Goal: Task Accomplishment & Management: Manage account settings

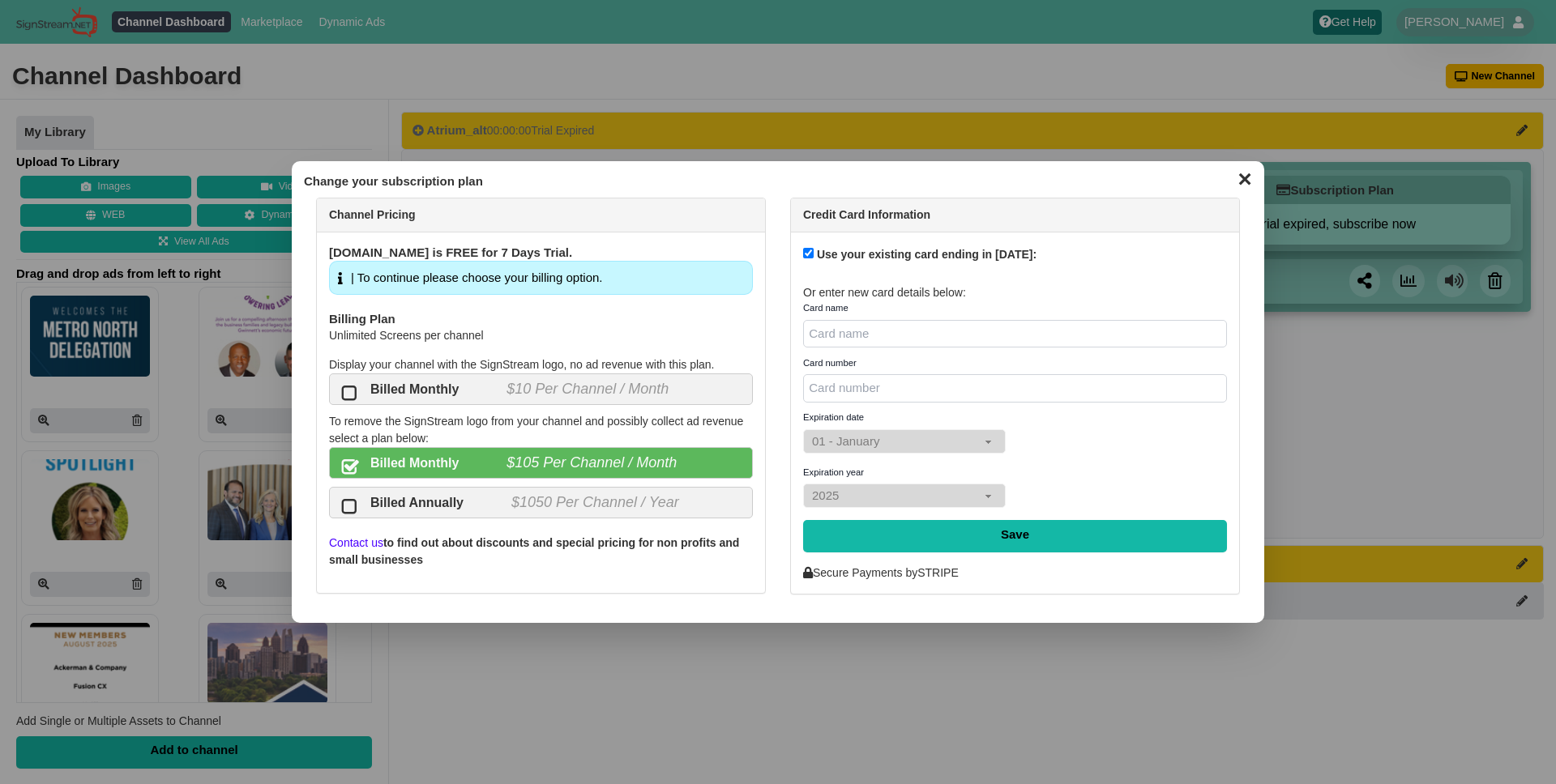
click at [1242, 189] on button "✕" at bounding box center [1244, 177] width 31 height 24
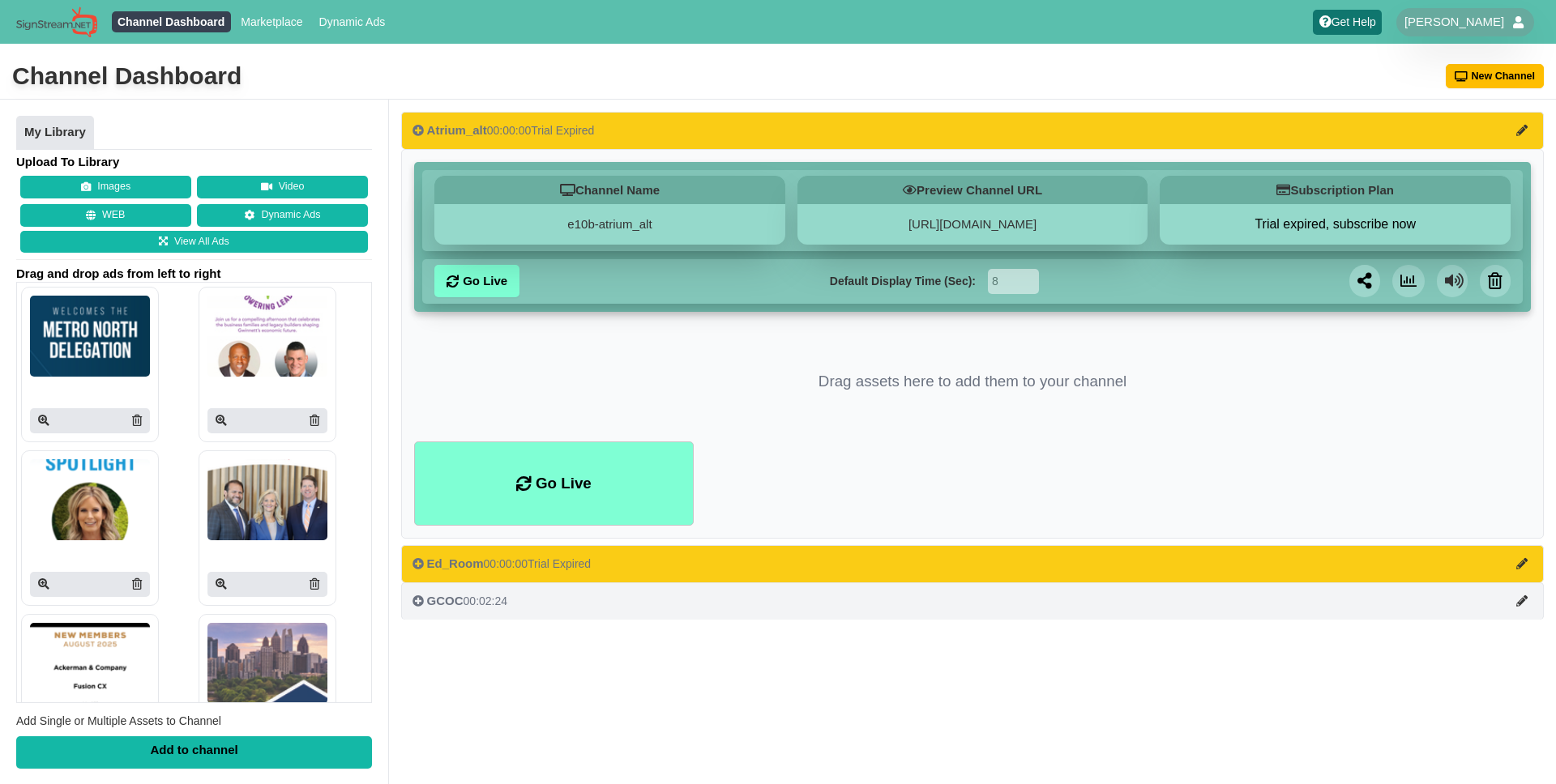
click at [696, 606] on button "GCOC 00:02:24" at bounding box center [973, 602] width 1143 height 38
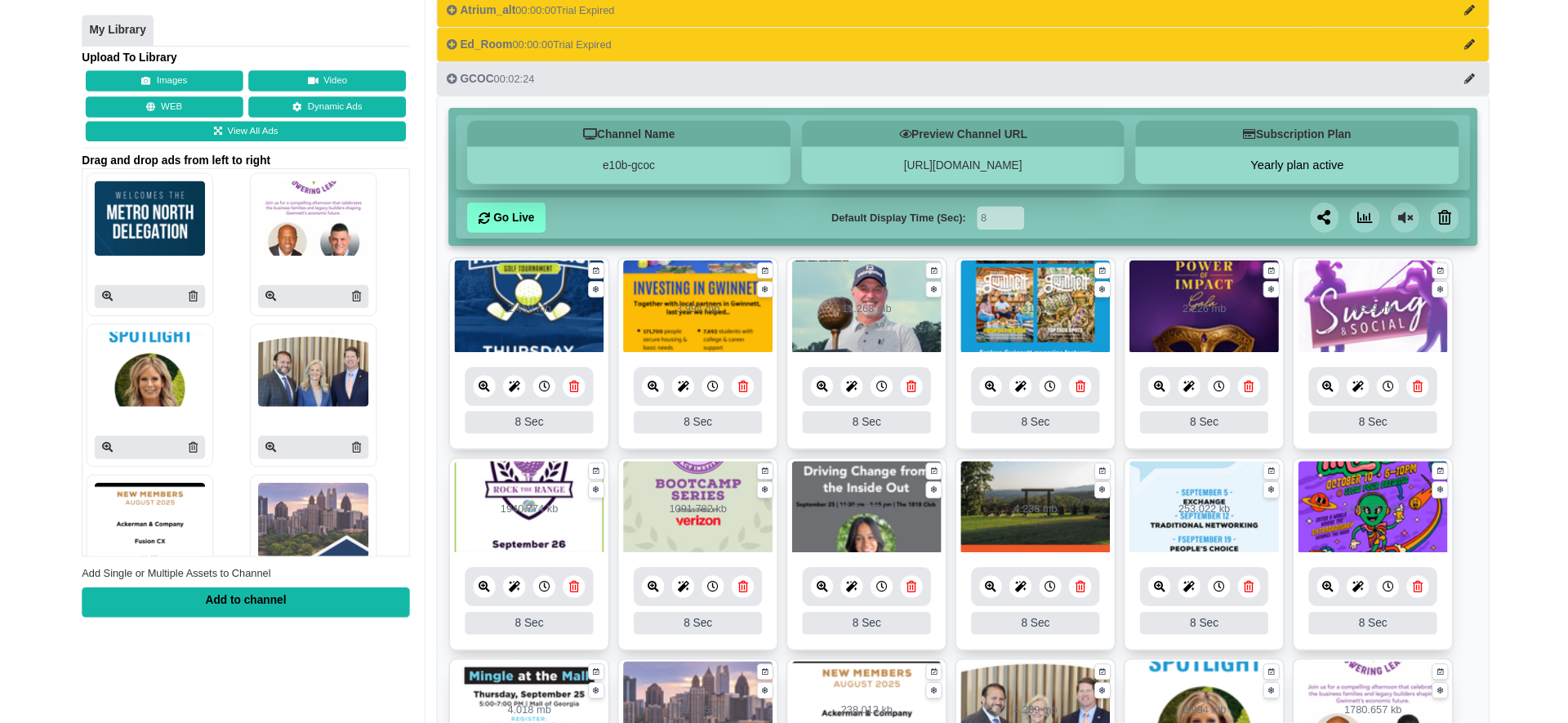
scroll to position [165, 0]
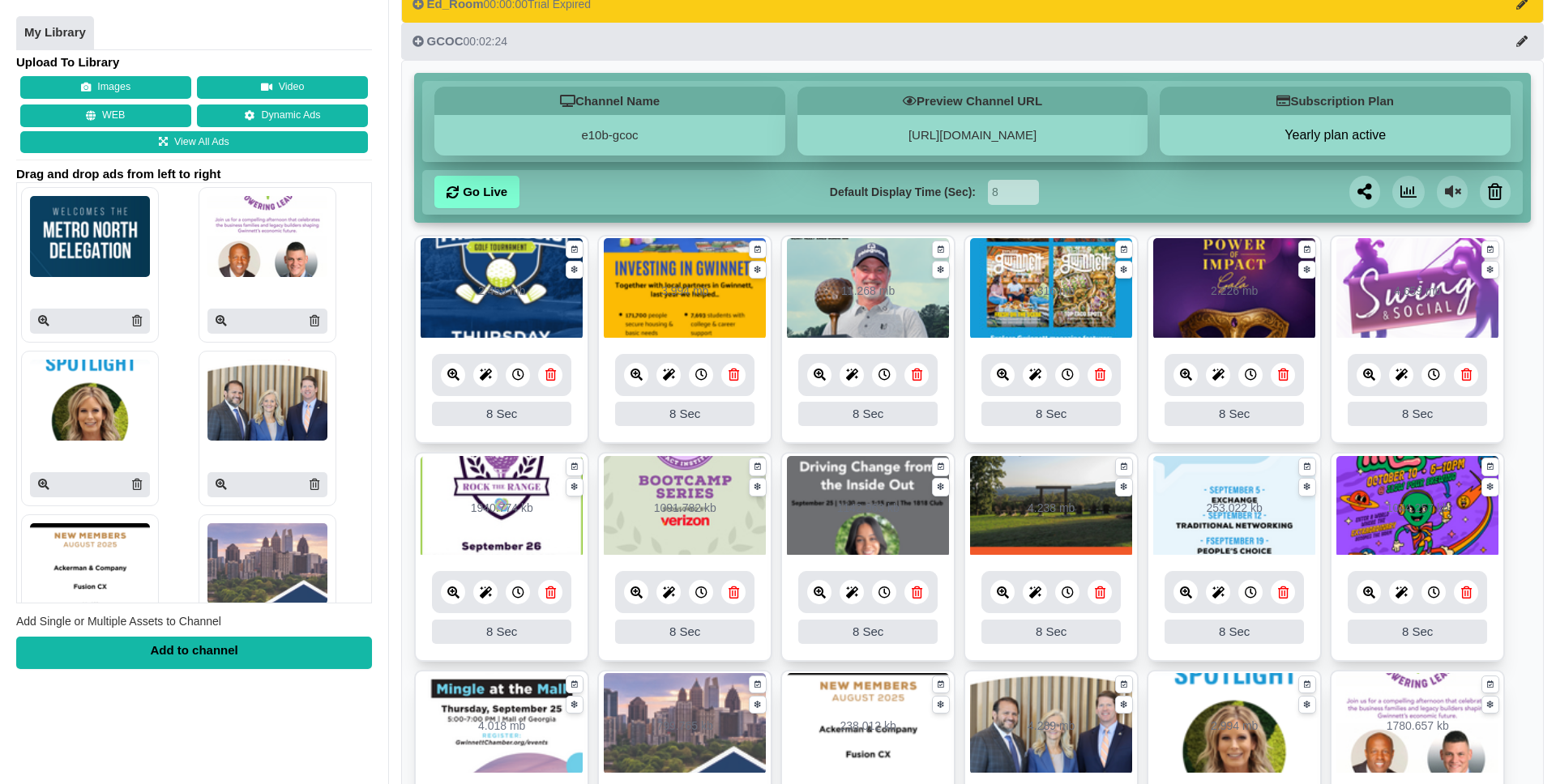
click at [459, 376] on link at bounding box center [453, 374] width 24 height 24
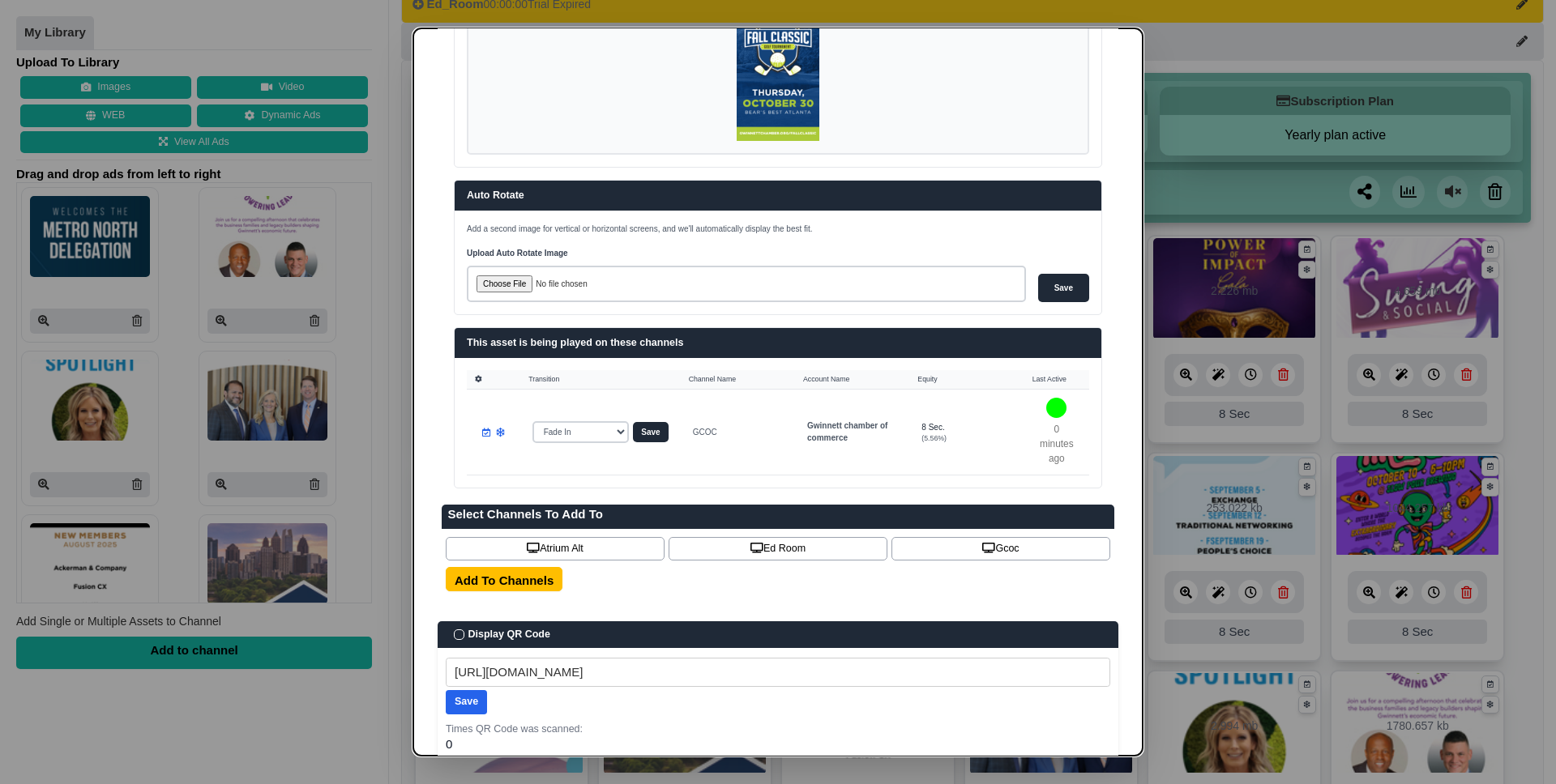
scroll to position [0, 0]
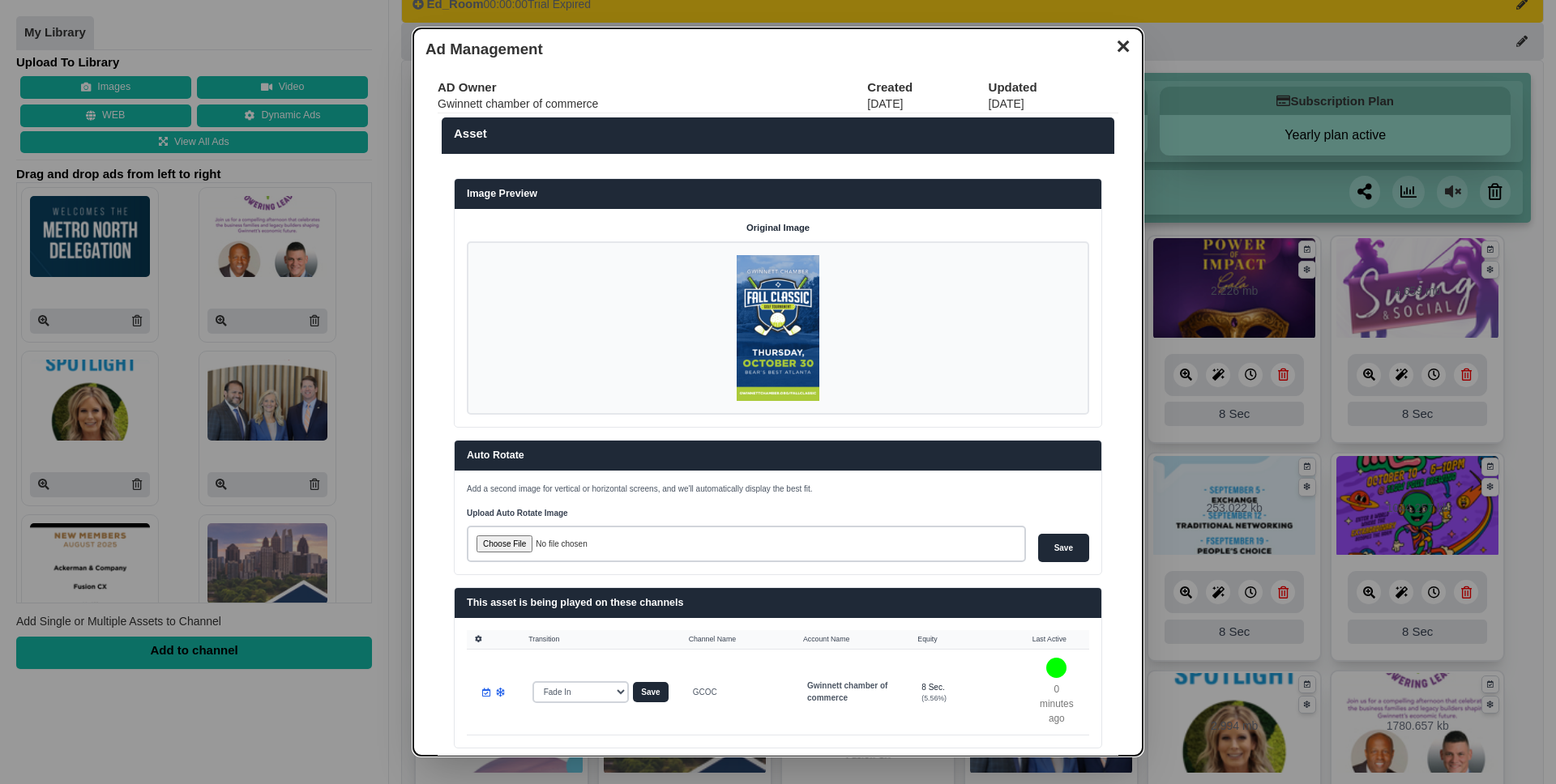
click at [1117, 46] on button "✕" at bounding box center [1123, 44] width 31 height 24
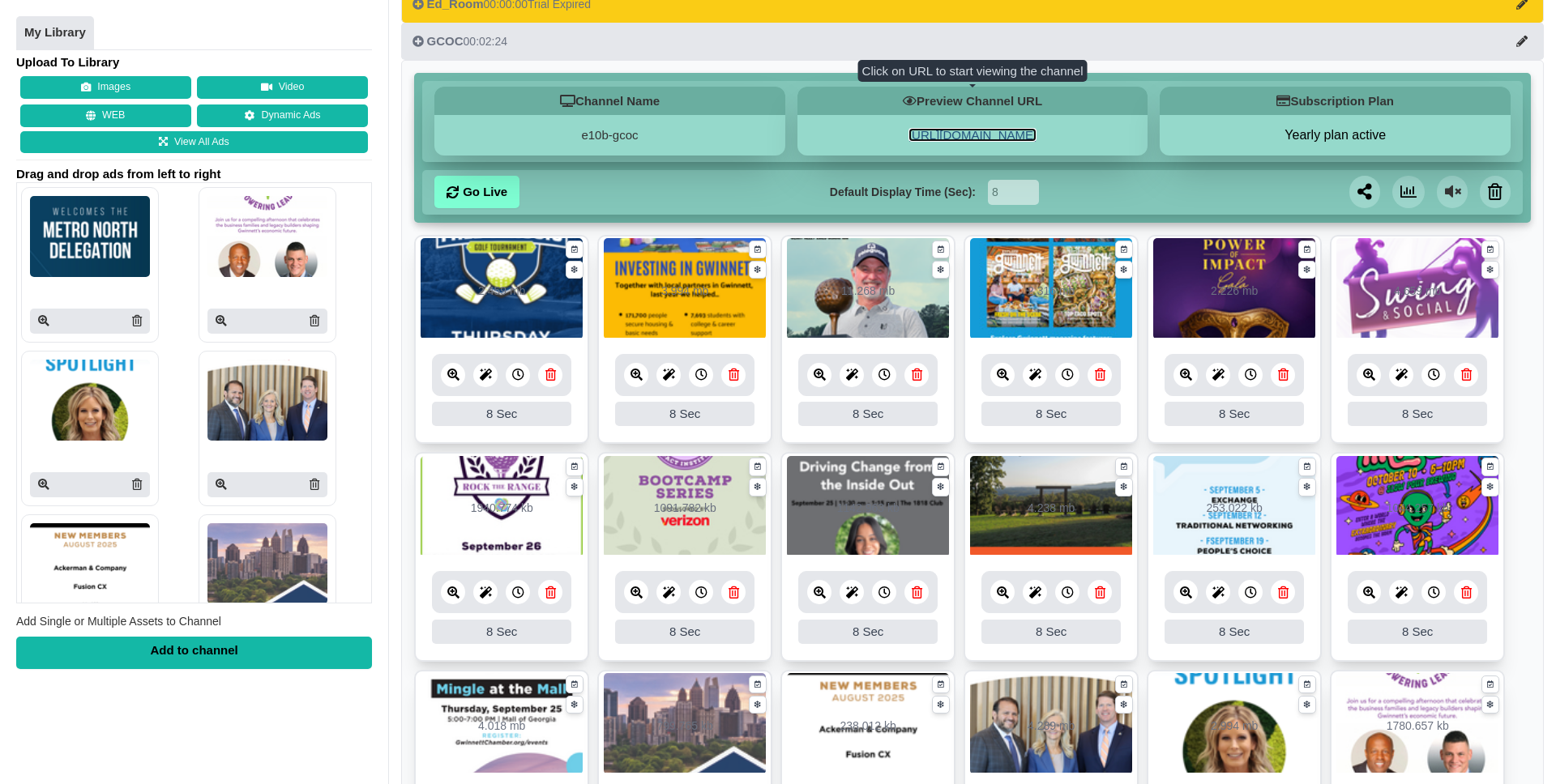
click at [994, 133] on link "[URL][DOMAIN_NAME]" at bounding box center [972, 135] width 128 height 13
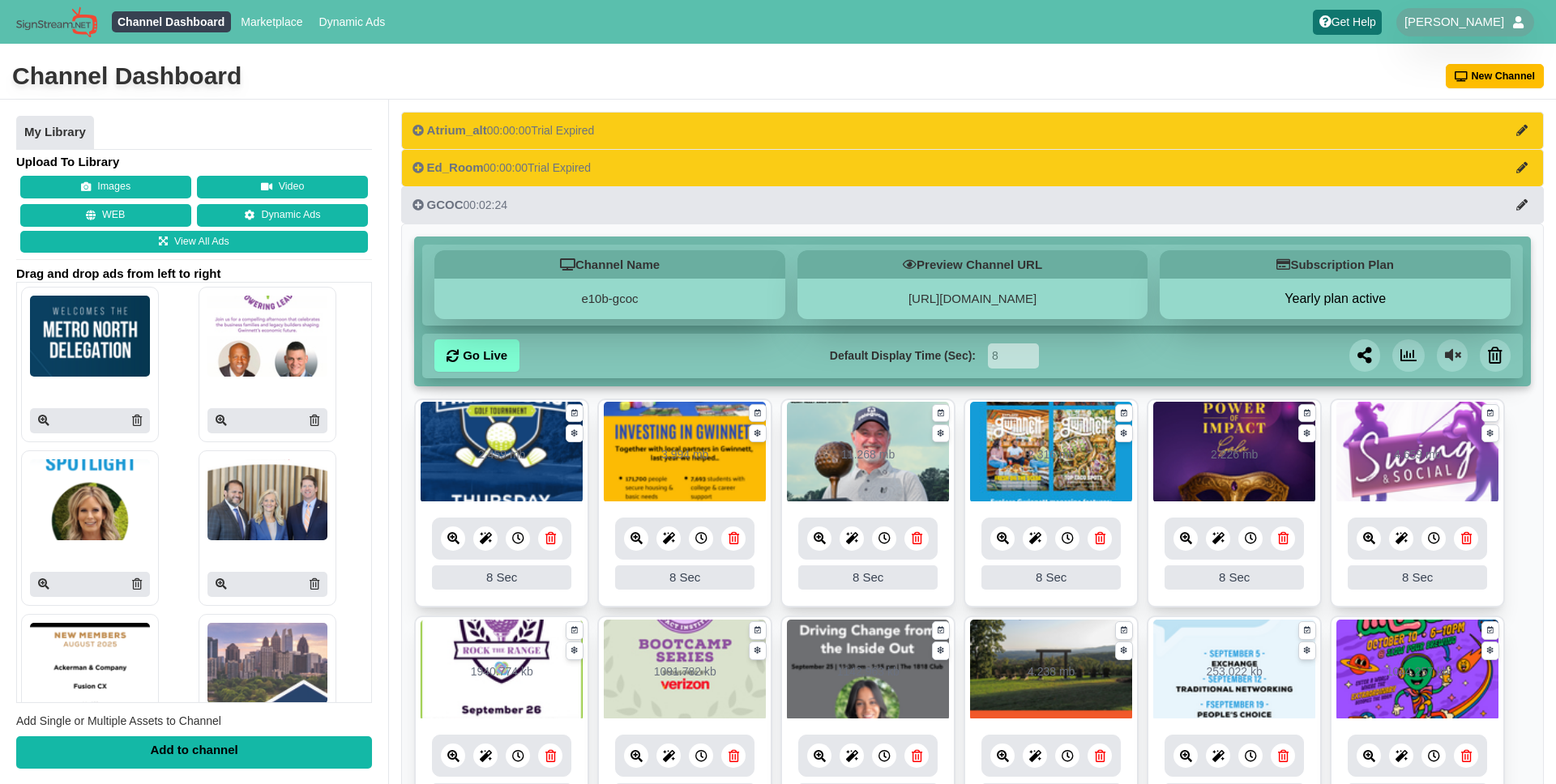
click at [1376, 132] on button "Atrium_alt 00:00:00 Trial Expired" at bounding box center [973, 131] width 1143 height 38
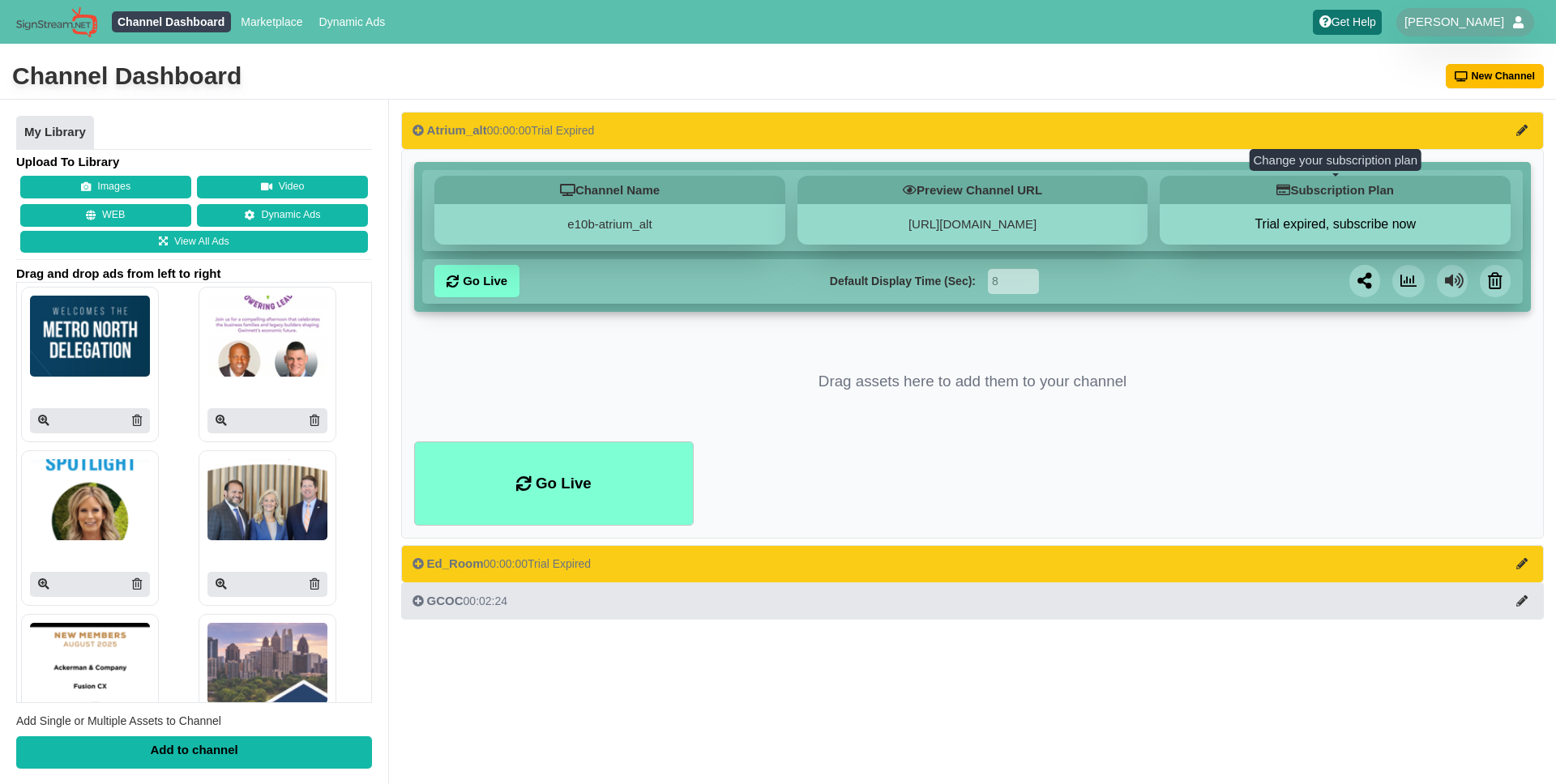
click at [1362, 220] on button "Trial expired, subscribe now" at bounding box center [1335, 225] width 351 height 16
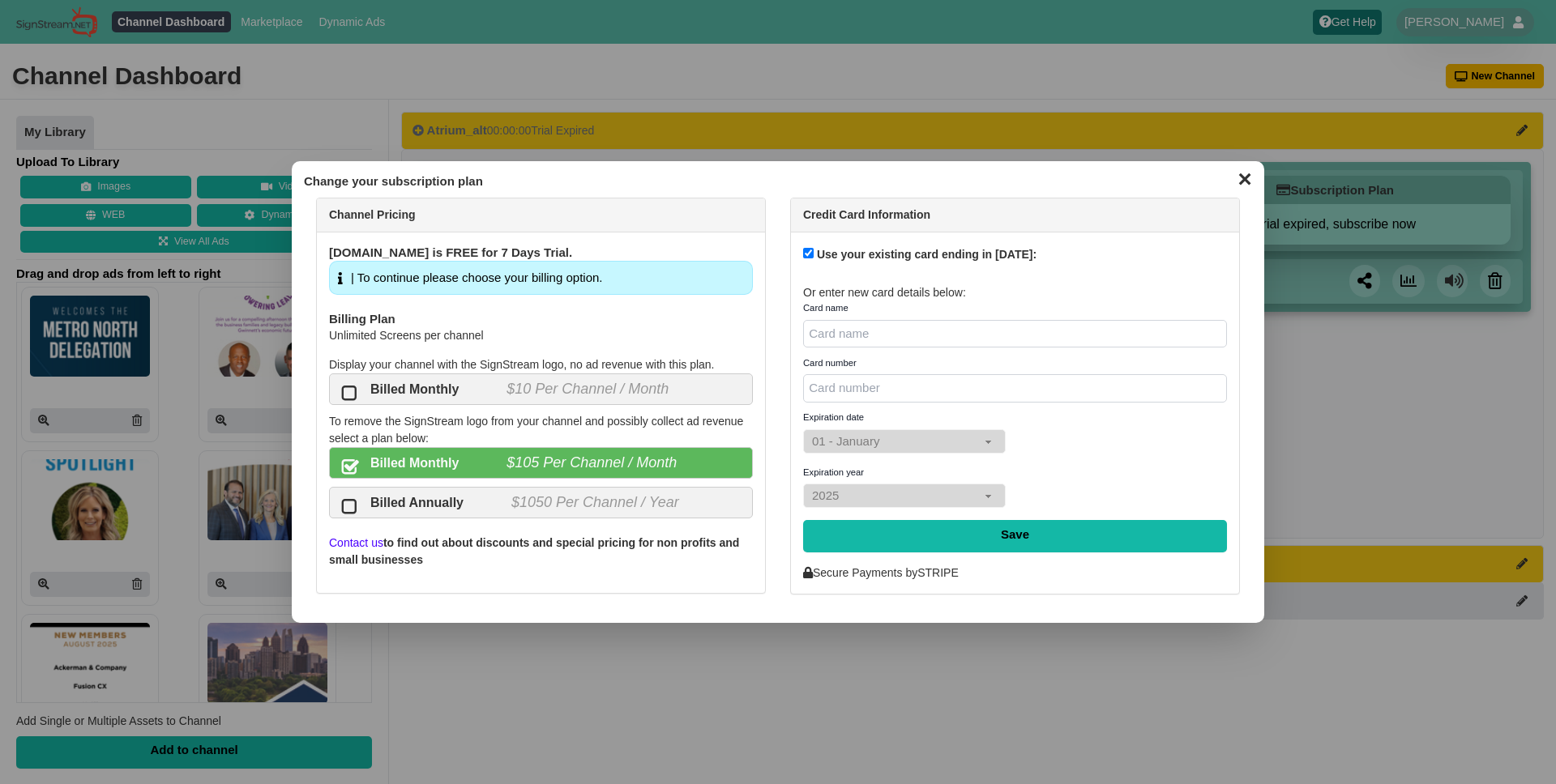
click at [1247, 180] on button "✕" at bounding box center [1244, 177] width 31 height 24
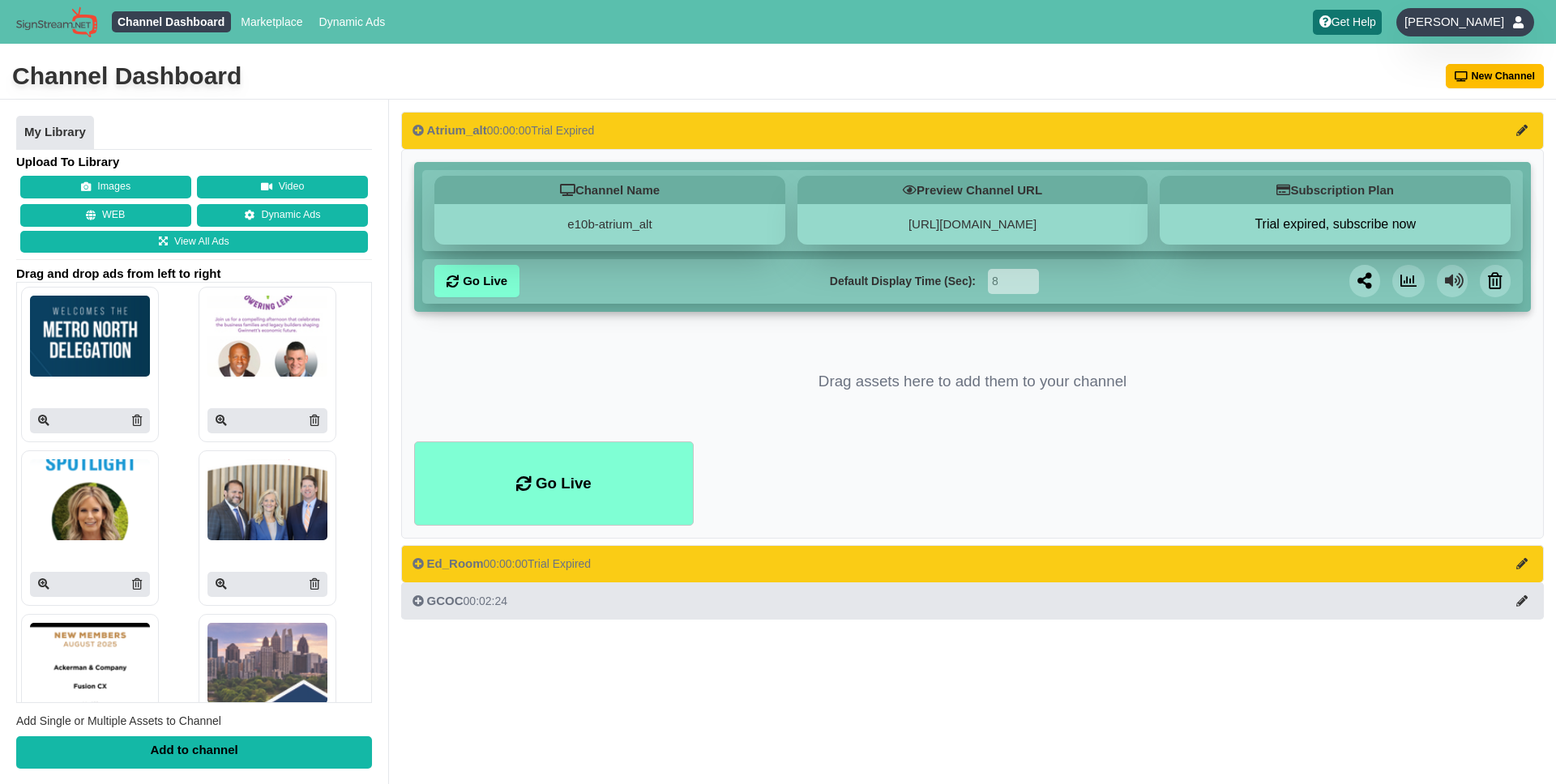
click at [1464, 22] on span "[PERSON_NAME]" at bounding box center [1454, 22] width 100 height 16
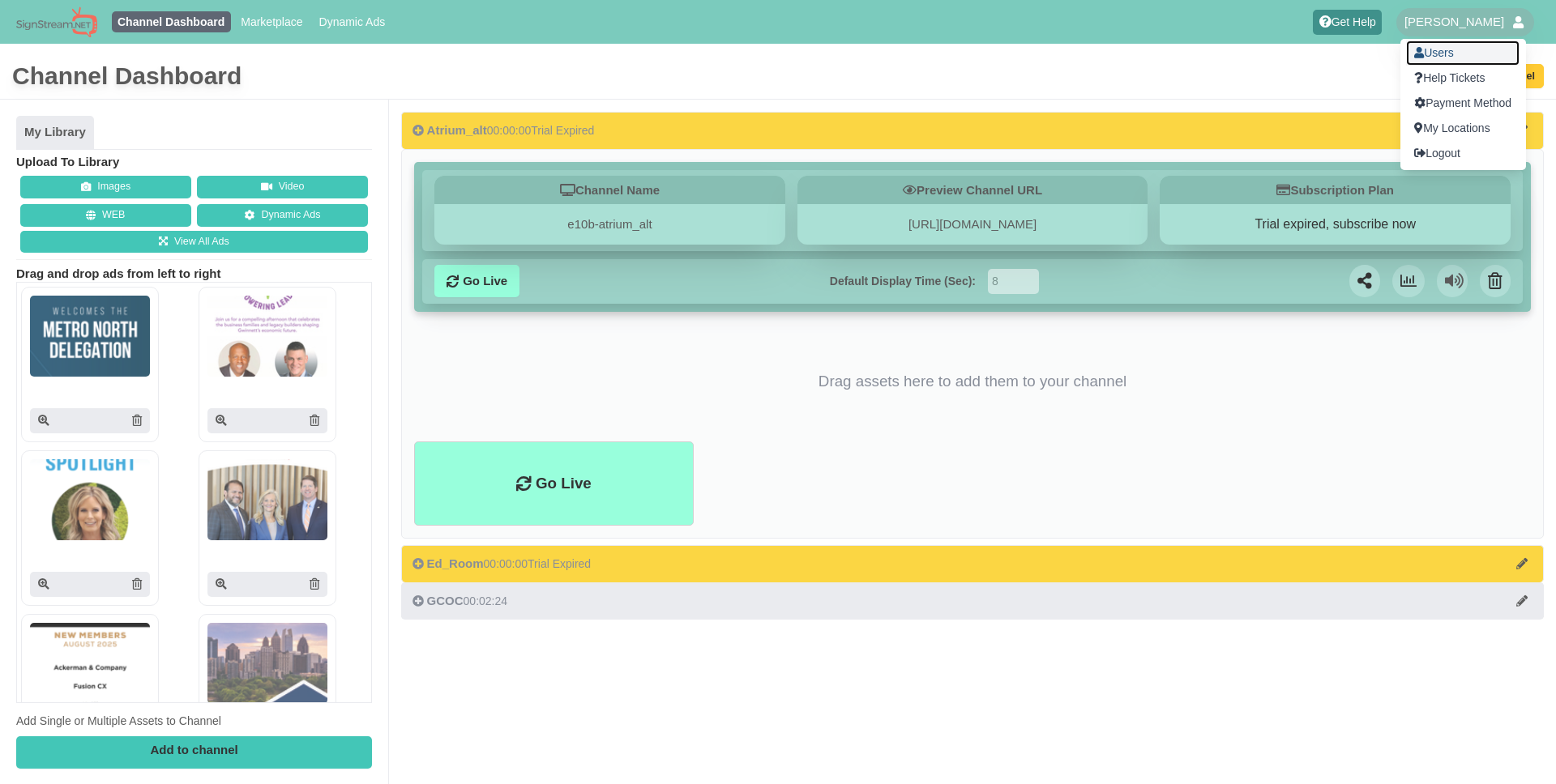
click at [1463, 54] on link "Users" at bounding box center [1463, 53] width 113 height 25
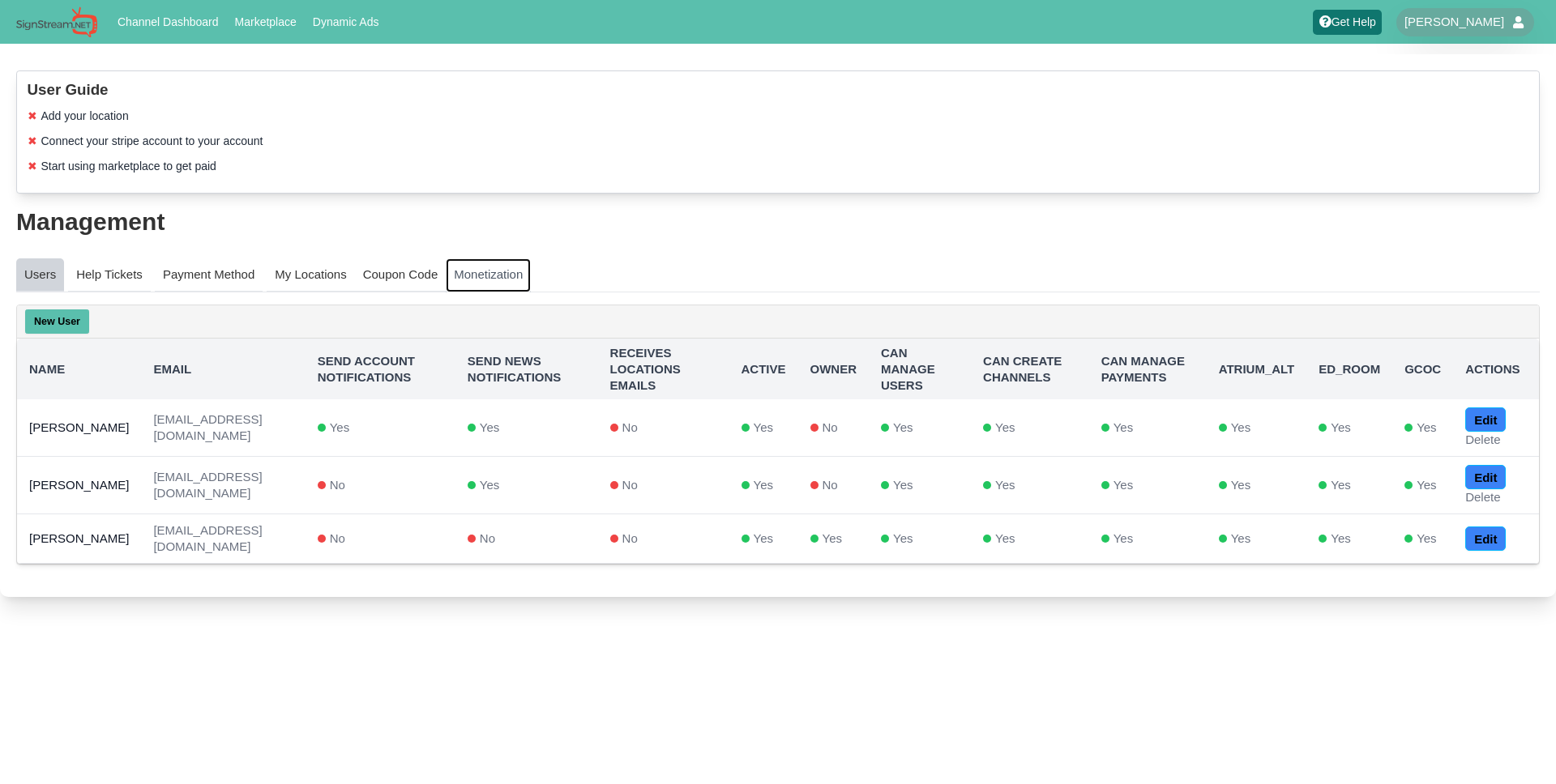
click at [508, 278] on link "Monetization" at bounding box center [488, 276] width 85 height 34
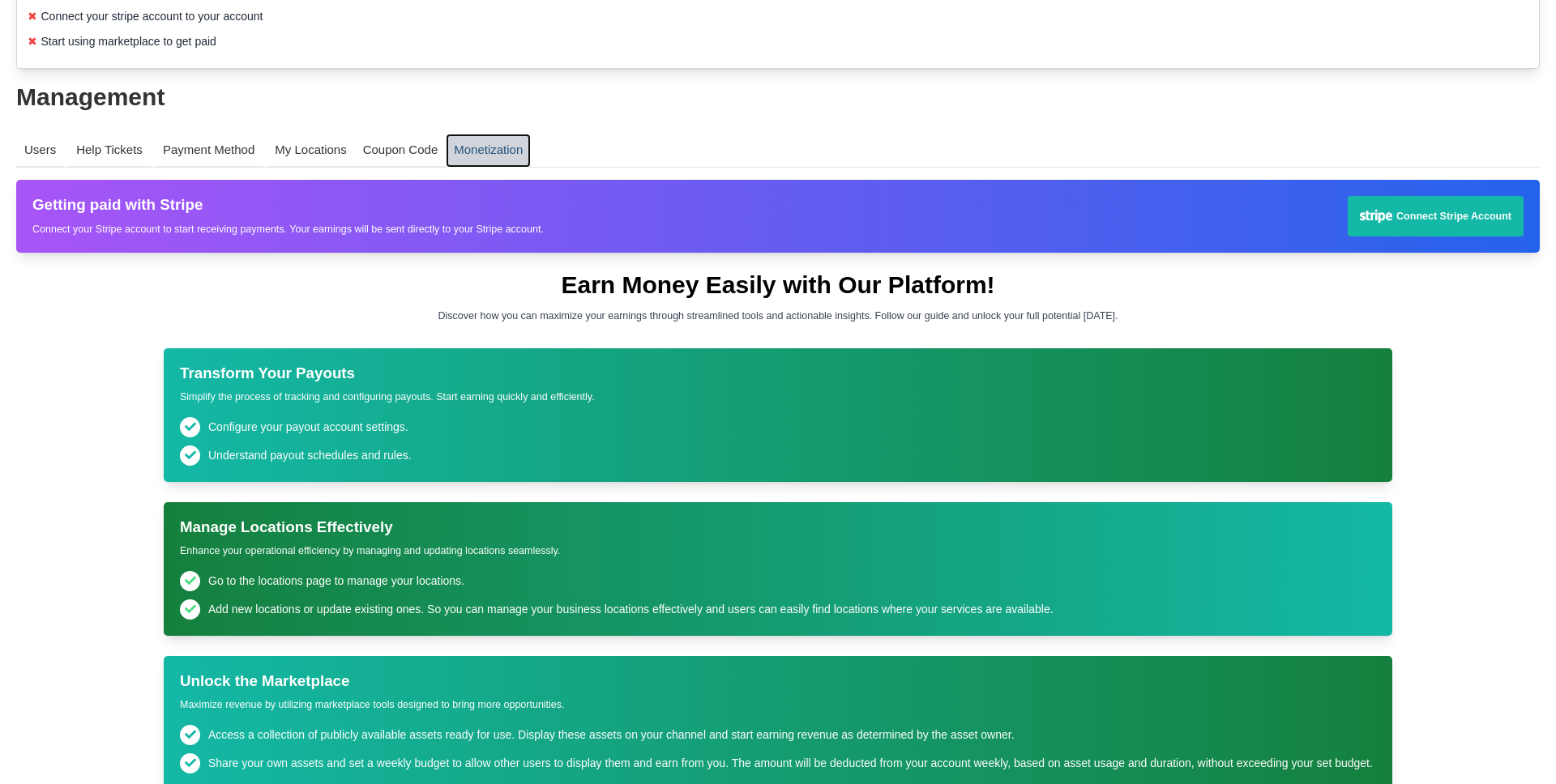
scroll to position [120, 0]
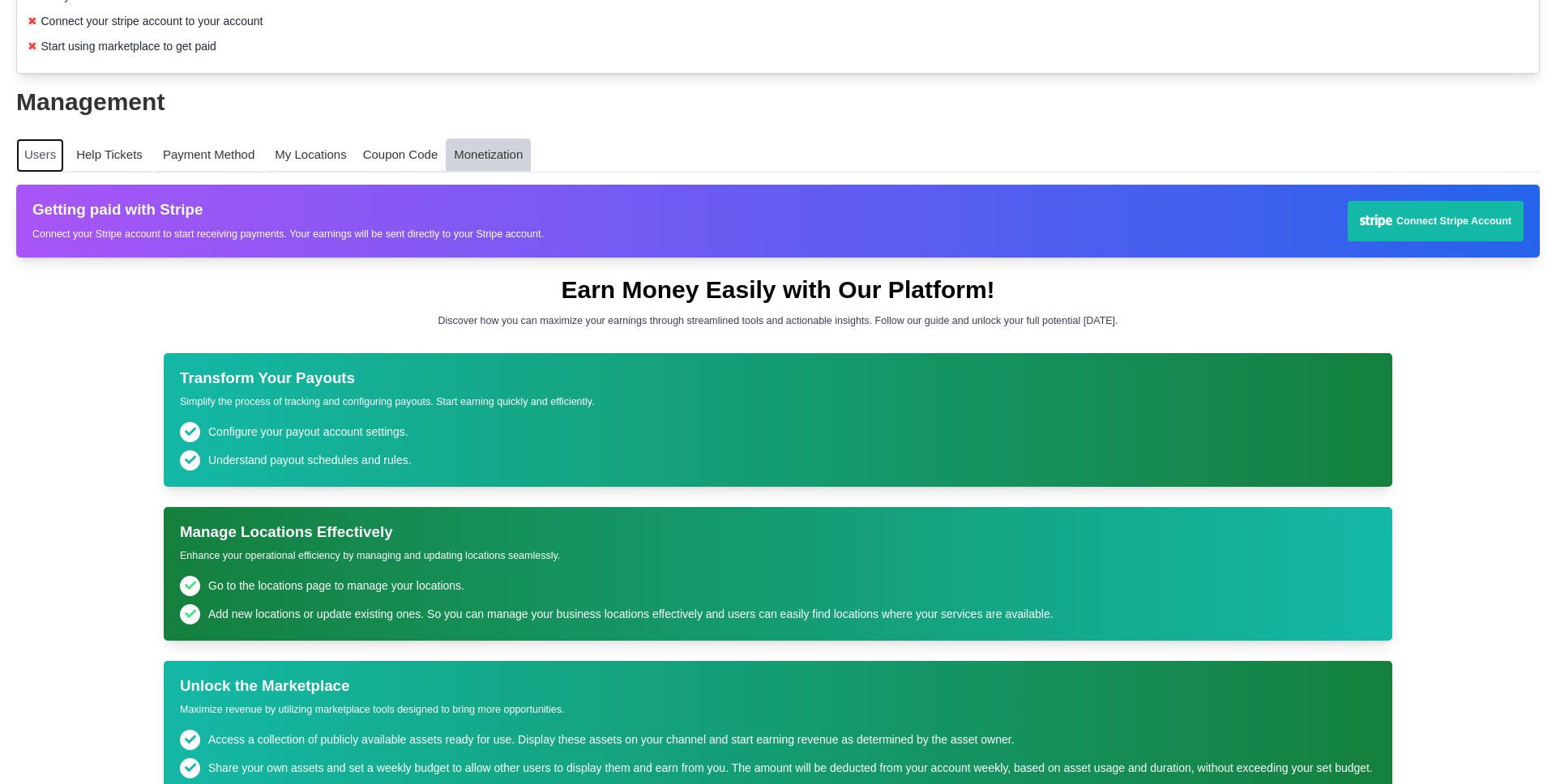
click at [38, 153] on link "Users" at bounding box center [40, 155] width 48 height 34
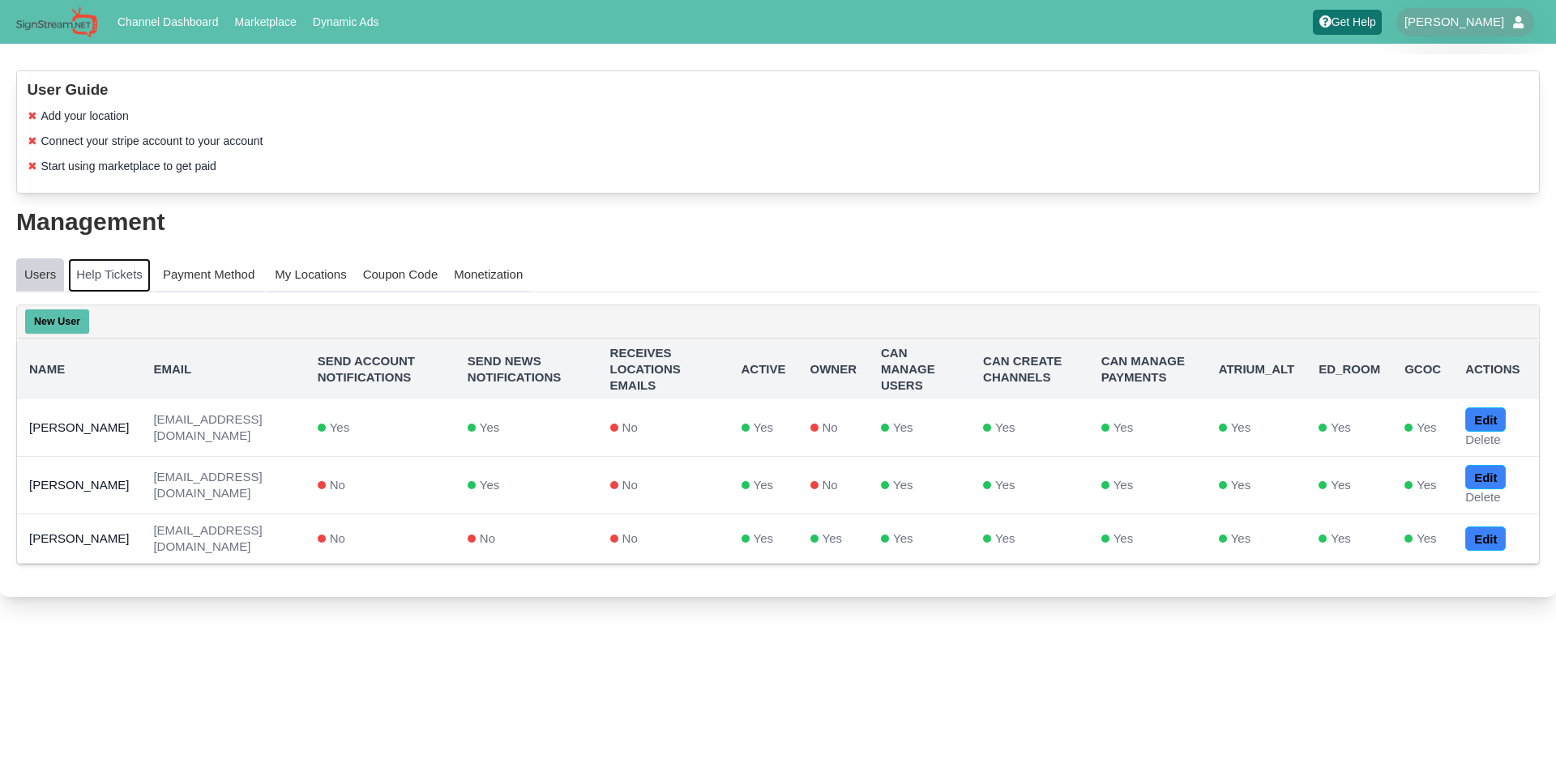
click at [117, 280] on link "Help Tickets" at bounding box center [110, 276] width 83 height 34
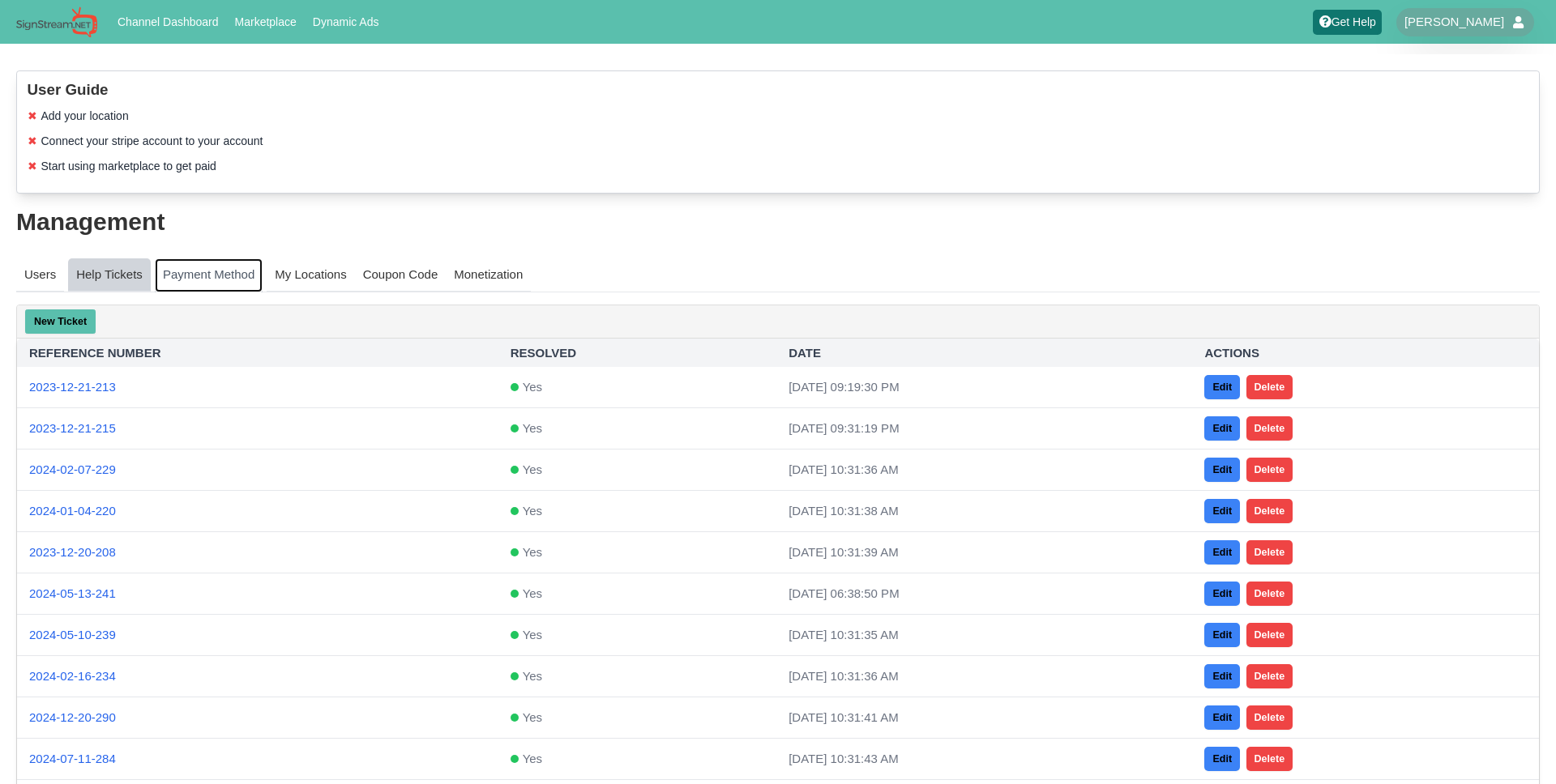
click at [242, 269] on link "Payment Method" at bounding box center [208, 276] width 108 height 34
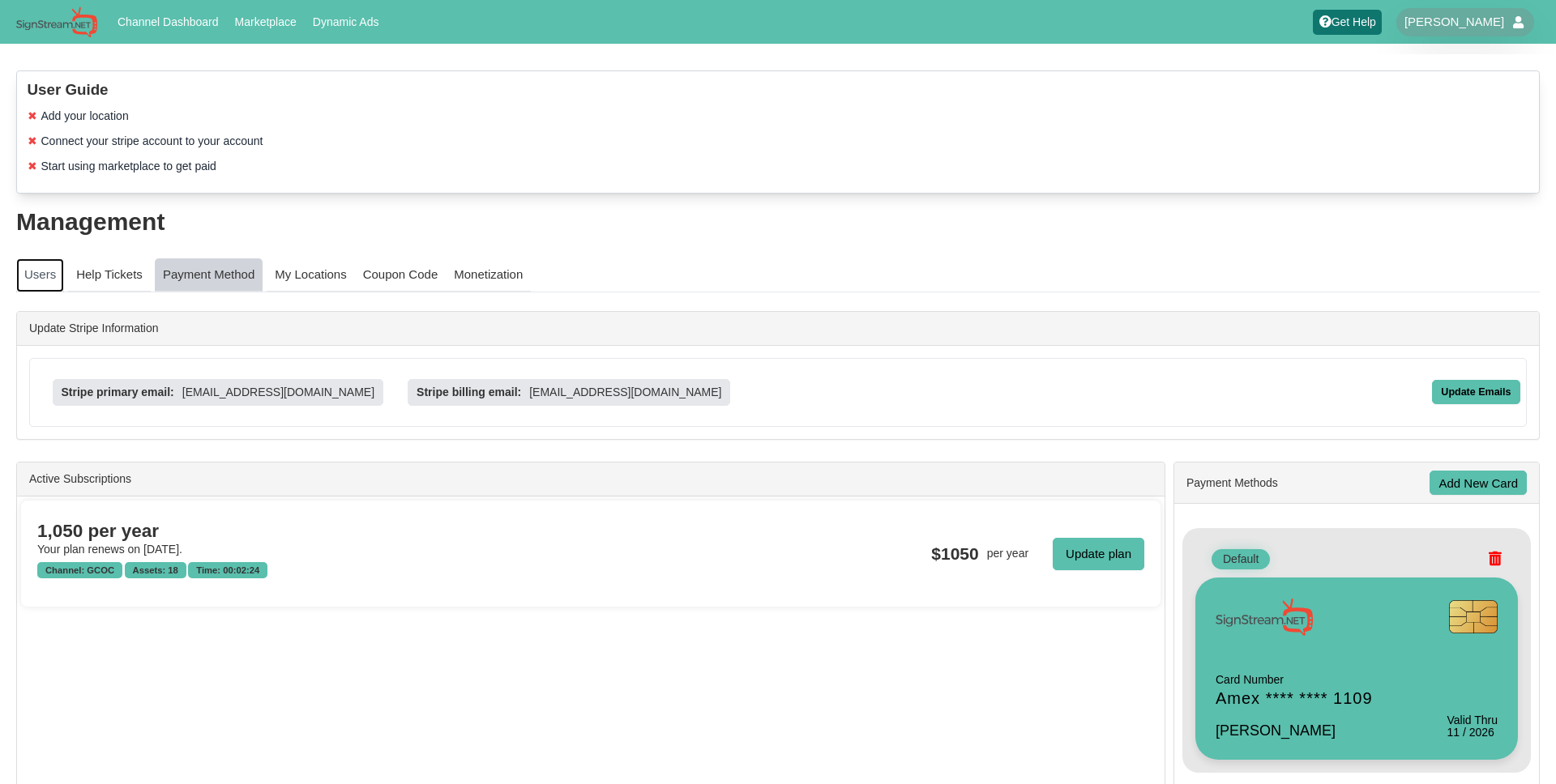
click at [47, 277] on link "Users" at bounding box center [40, 276] width 48 height 34
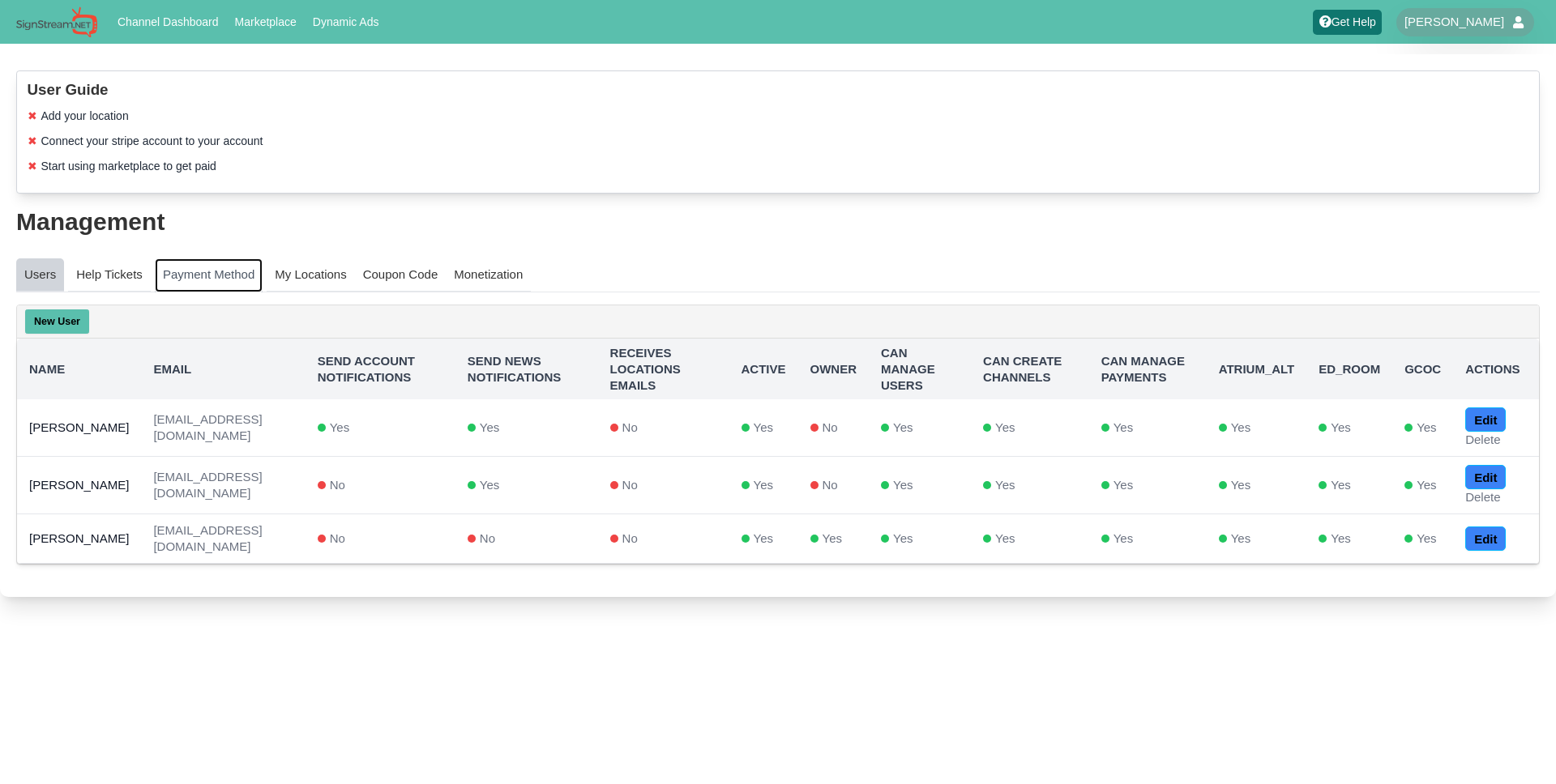
click at [228, 286] on link "Payment Method" at bounding box center [208, 276] width 108 height 34
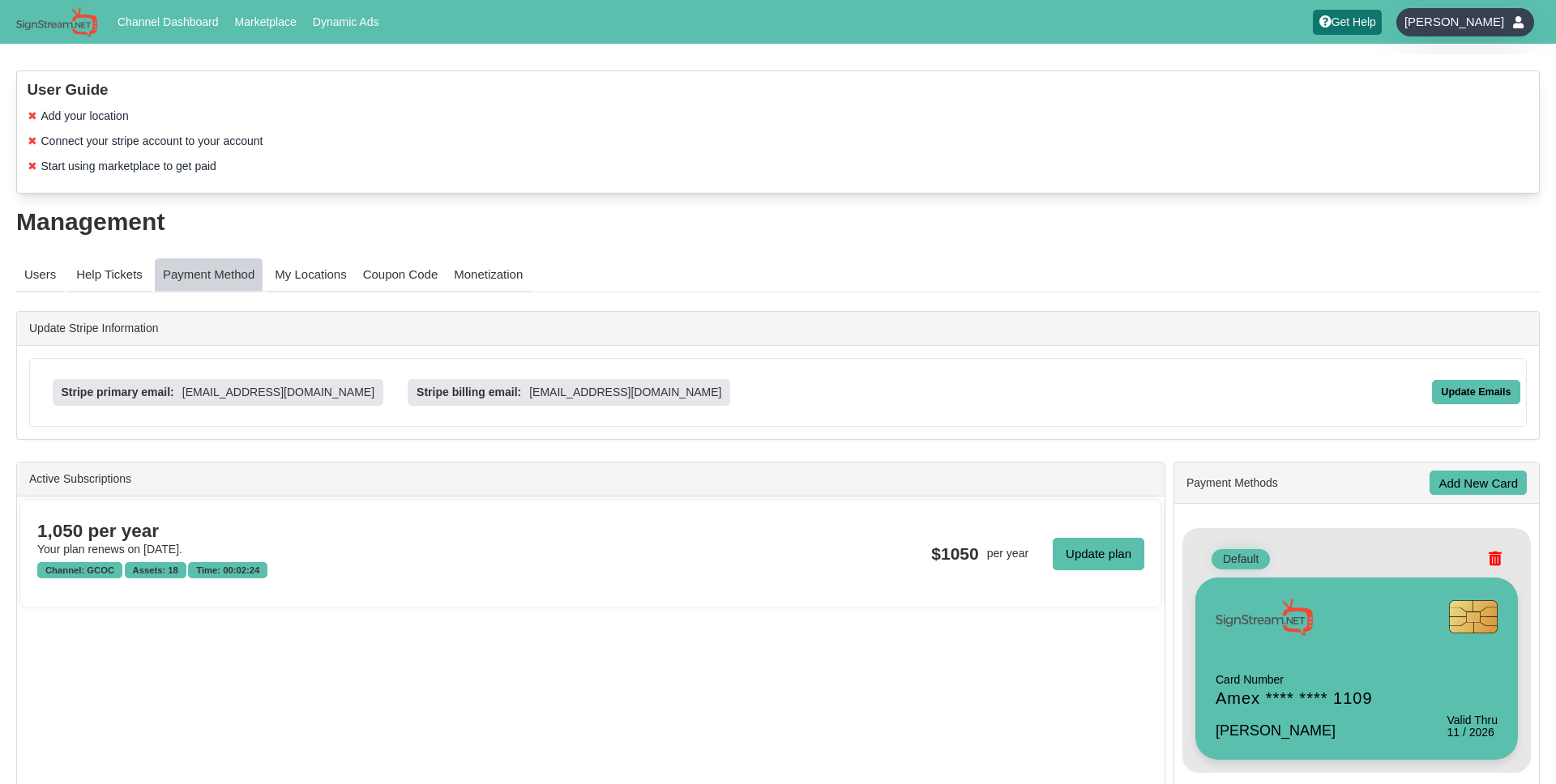
click at [1454, 29] on span "[PERSON_NAME]" at bounding box center [1454, 22] width 100 height 16
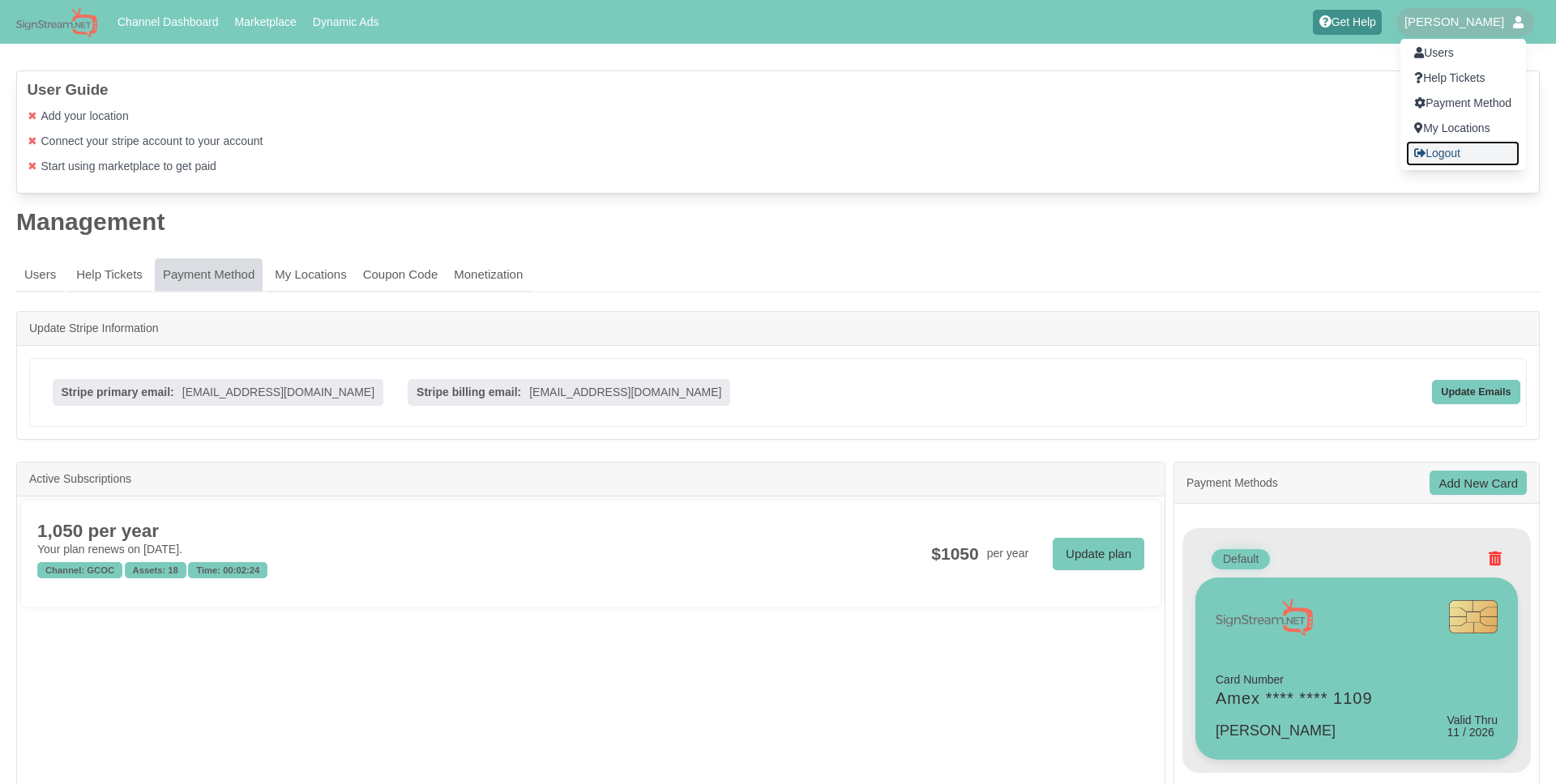
click at [1444, 158] on link "Logout" at bounding box center [1463, 154] width 113 height 25
